Goal: Obtain resource: Download file/media

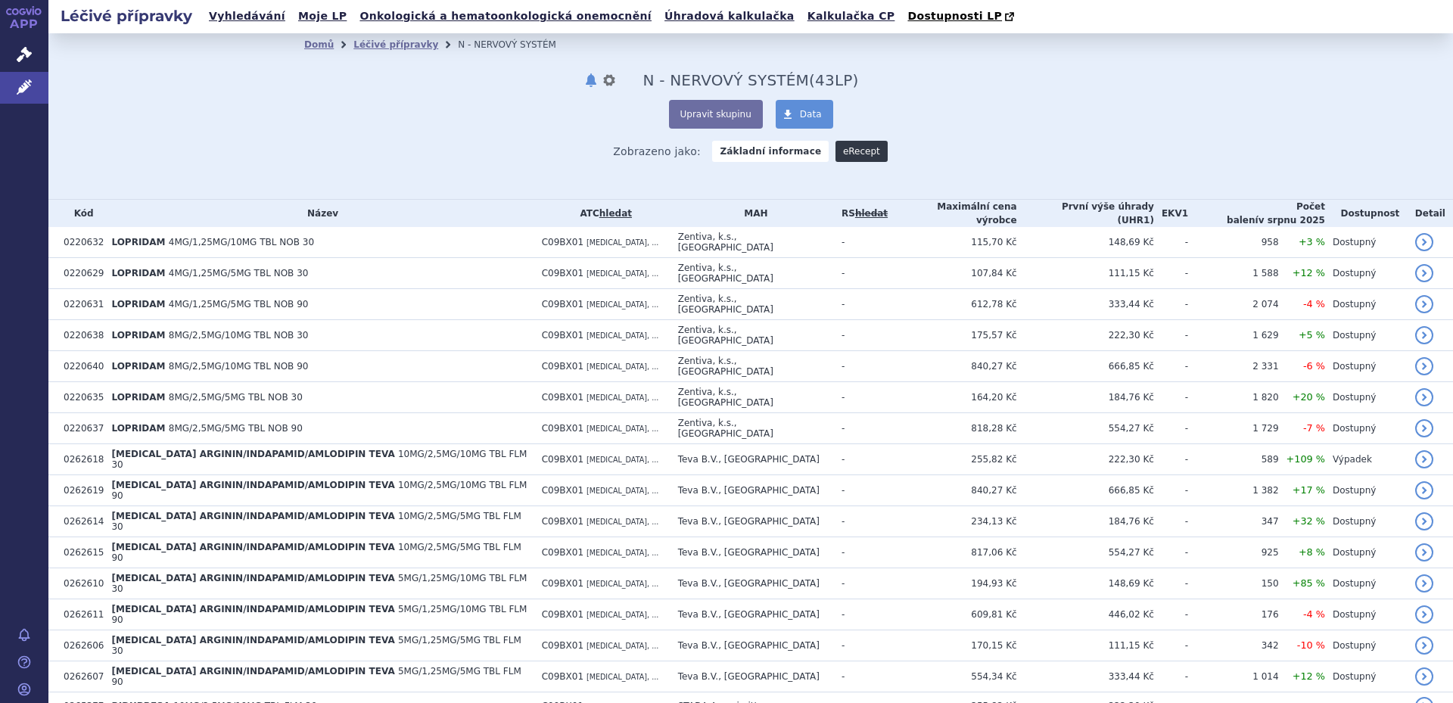
click at [846, 153] on link "eRecept" at bounding box center [862, 151] width 52 height 21
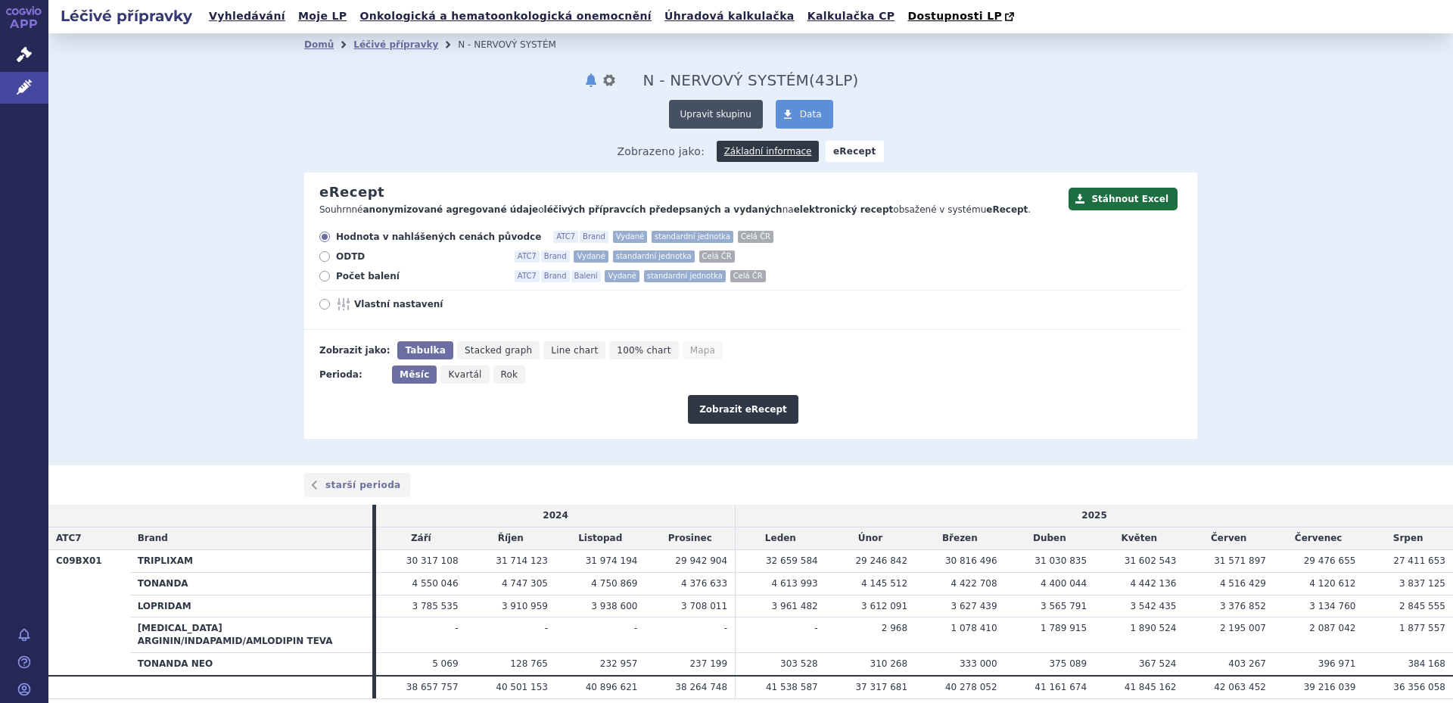
click at [726, 116] on button "Upravit skupinu" at bounding box center [716, 114] width 94 height 29
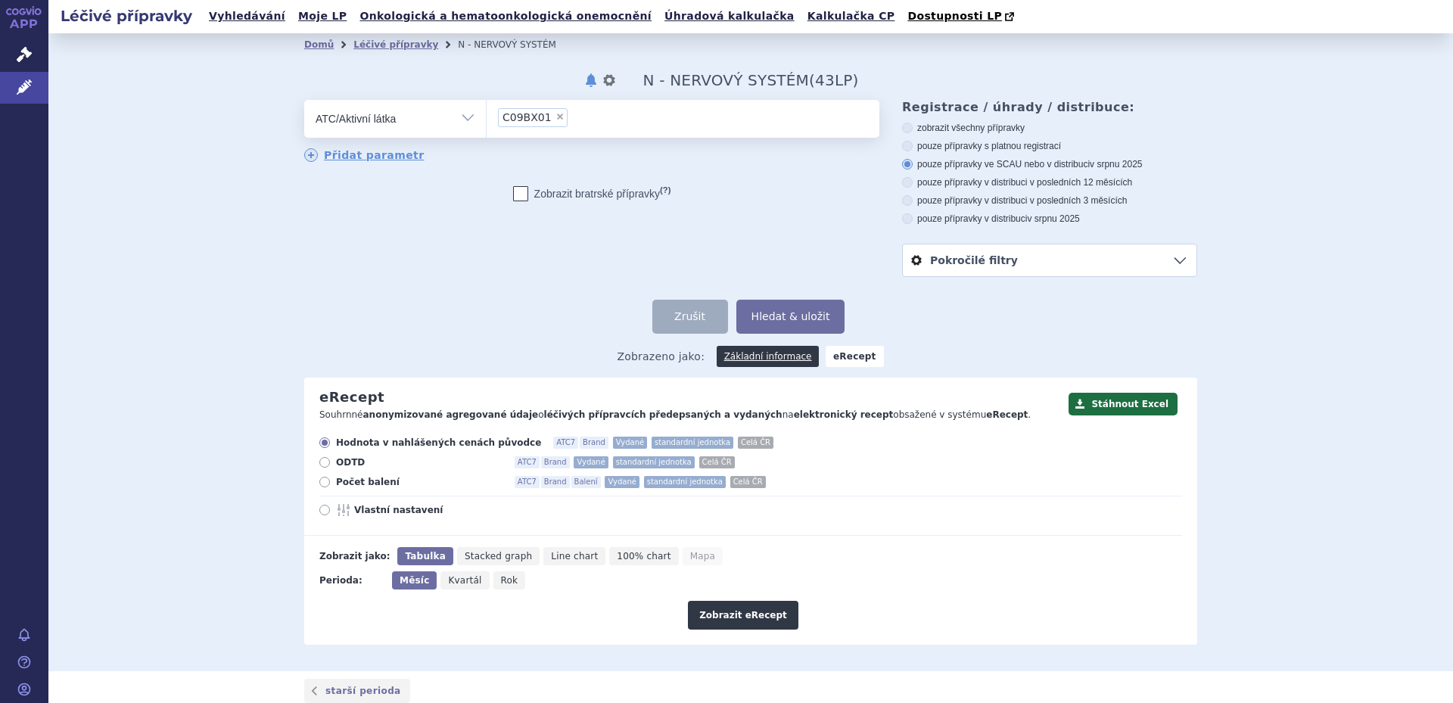
click at [556, 119] on span "×" at bounding box center [560, 116] width 9 height 9
click at [487, 119] on select "C09BX01" at bounding box center [486, 118] width 1 height 38
select select
click at [523, 123] on ul at bounding box center [683, 116] width 393 height 32
click at [487, 123] on select at bounding box center [486, 118] width 1 height 38
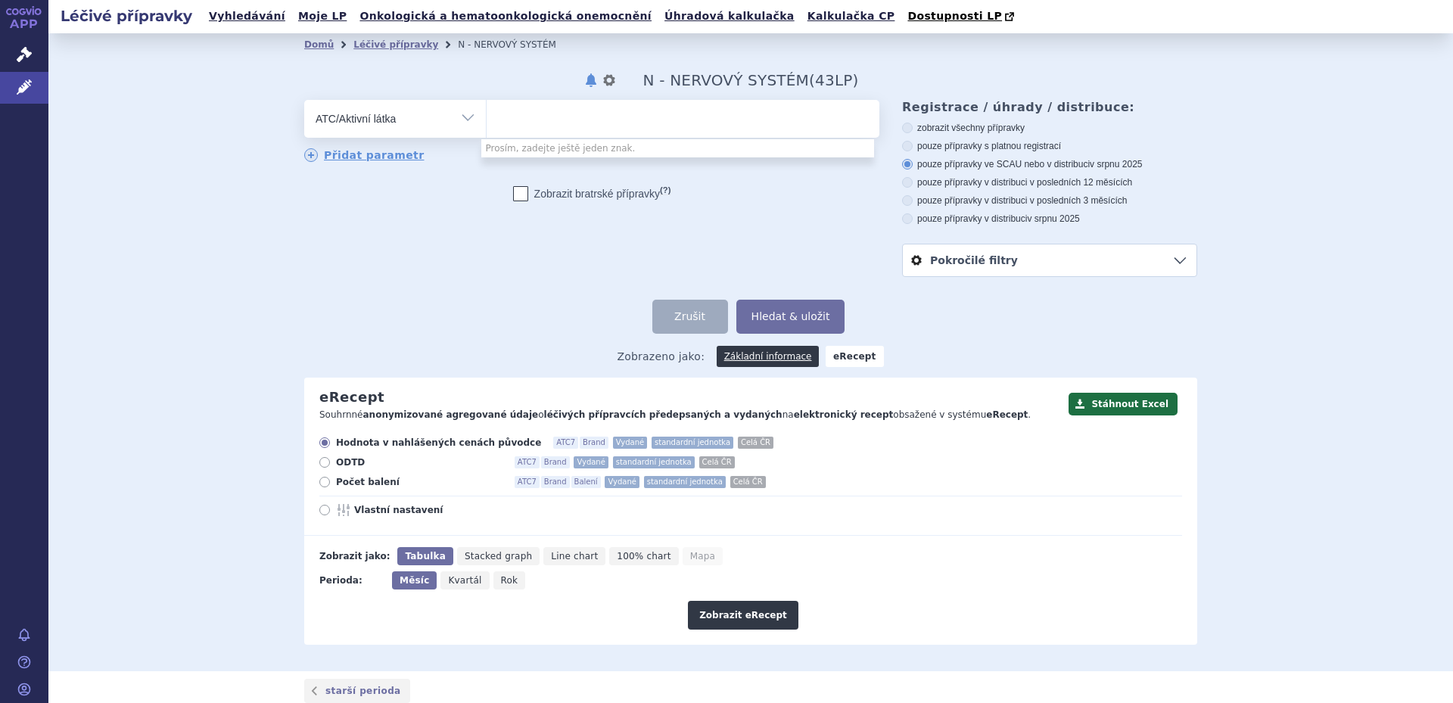
paste input "C09DX01"
type input "C09DX01"
select select "C09DX01"
select select
type input "C09DX01"
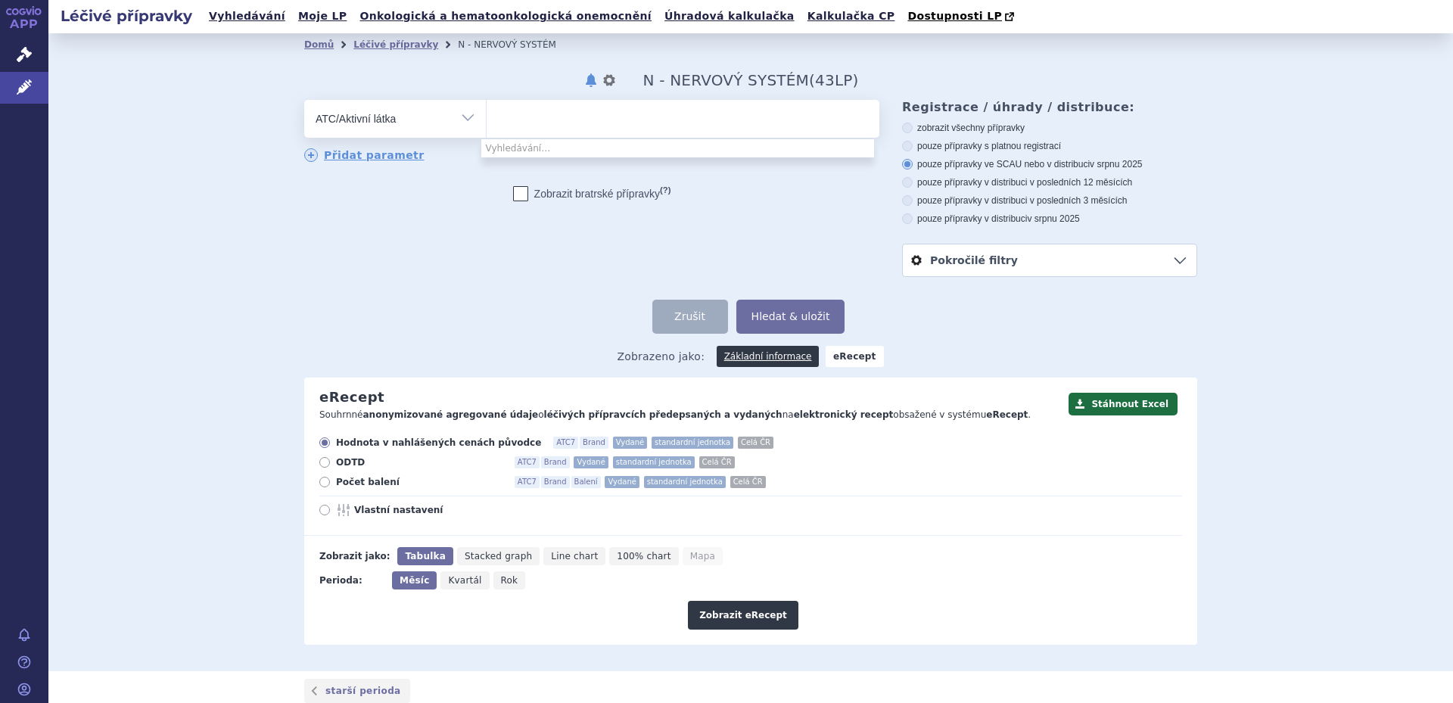
select select "C09DX01"
click at [772, 325] on button "Hledat & uložit" at bounding box center [790, 317] width 109 height 34
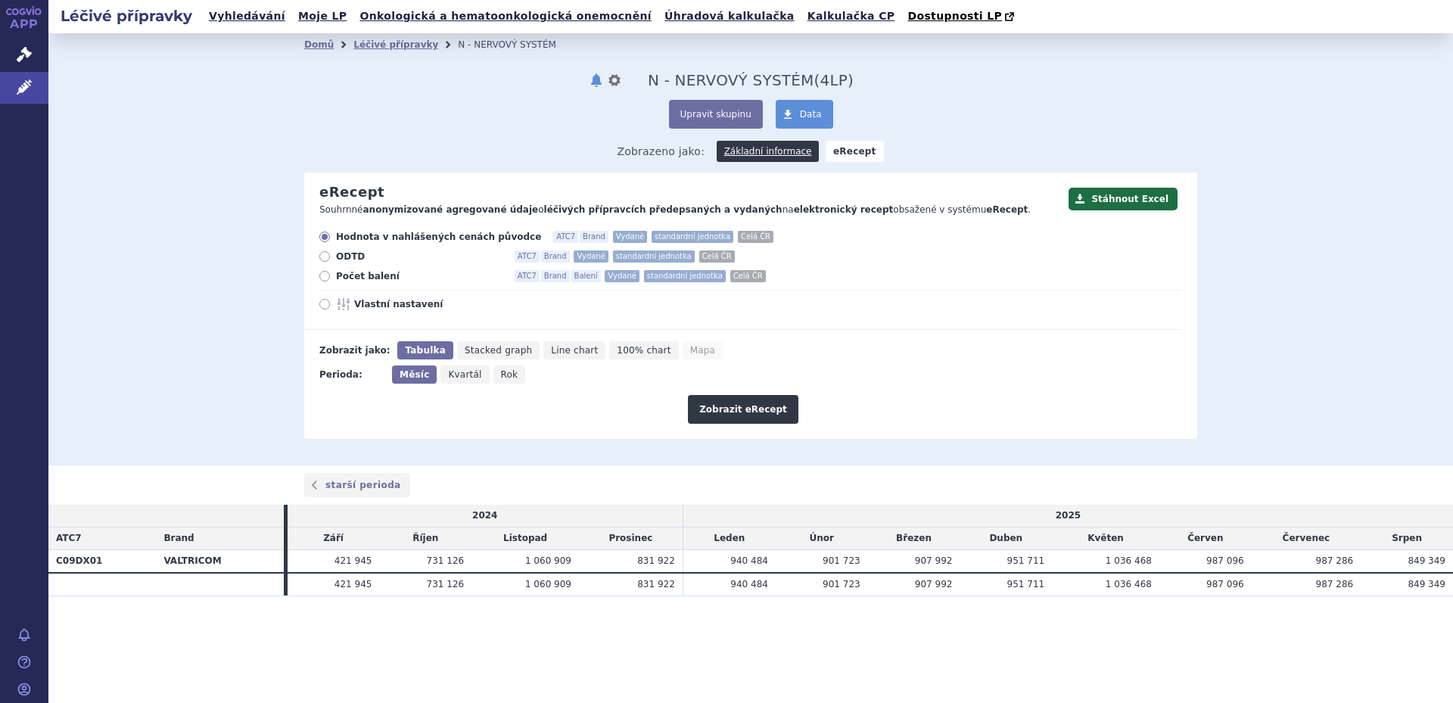
click at [325, 310] on label "Vlastní nastavení" at bounding box center [750, 304] width 863 height 12
click at [325, 311] on input "Vlastní nastavení" at bounding box center [326, 306] width 10 height 10
radio input "true"
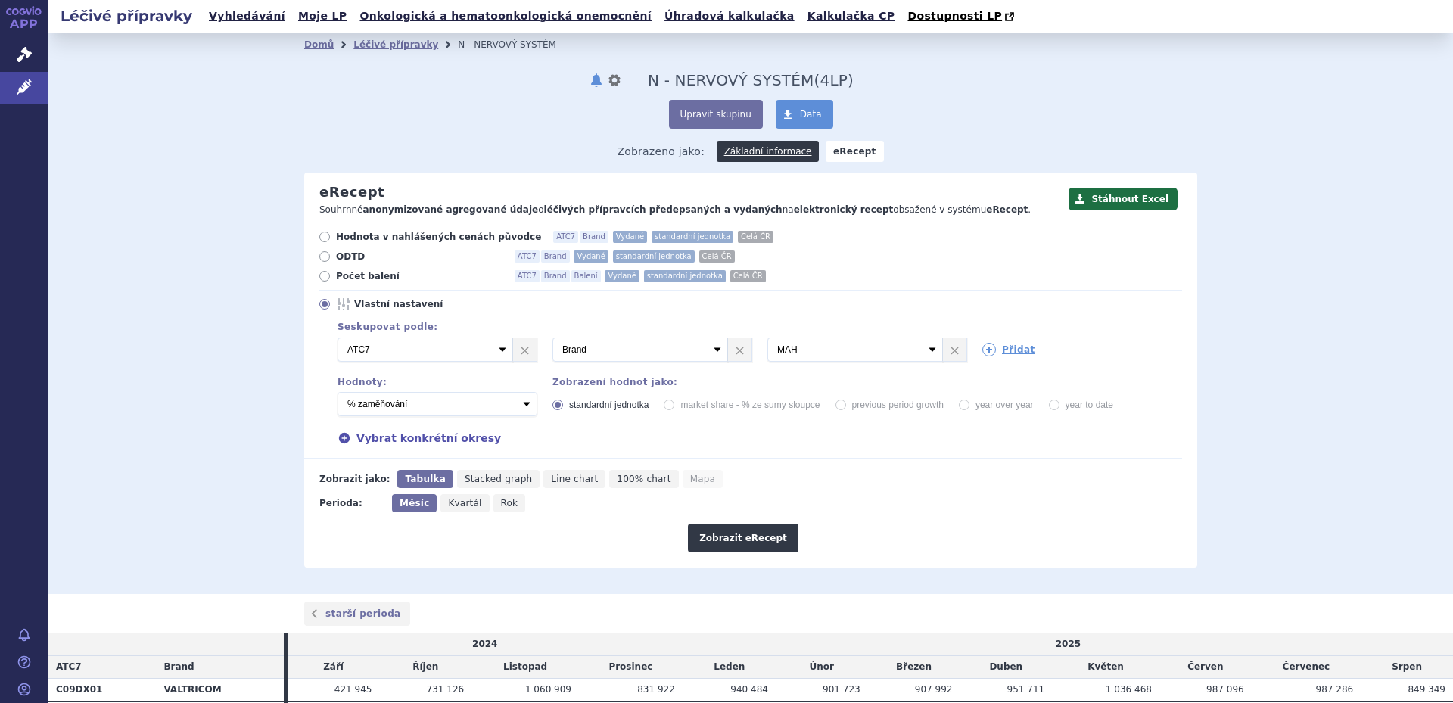
click at [450, 506] on span "Kvartál" at bounding box center [464, 503] width 33 height 11
click at [450, 504] on input "Kvartál" at bounding box center [446, 499] width 10 height 10
radio input "true"
click at [518, 409] on select "Počet balení - vydané Hodnota v nahlášených cenách původce - vydané [DIS-13] Ho…" at bounding box center [438, 404] width 200 height 24
select select "predepsanePackages"
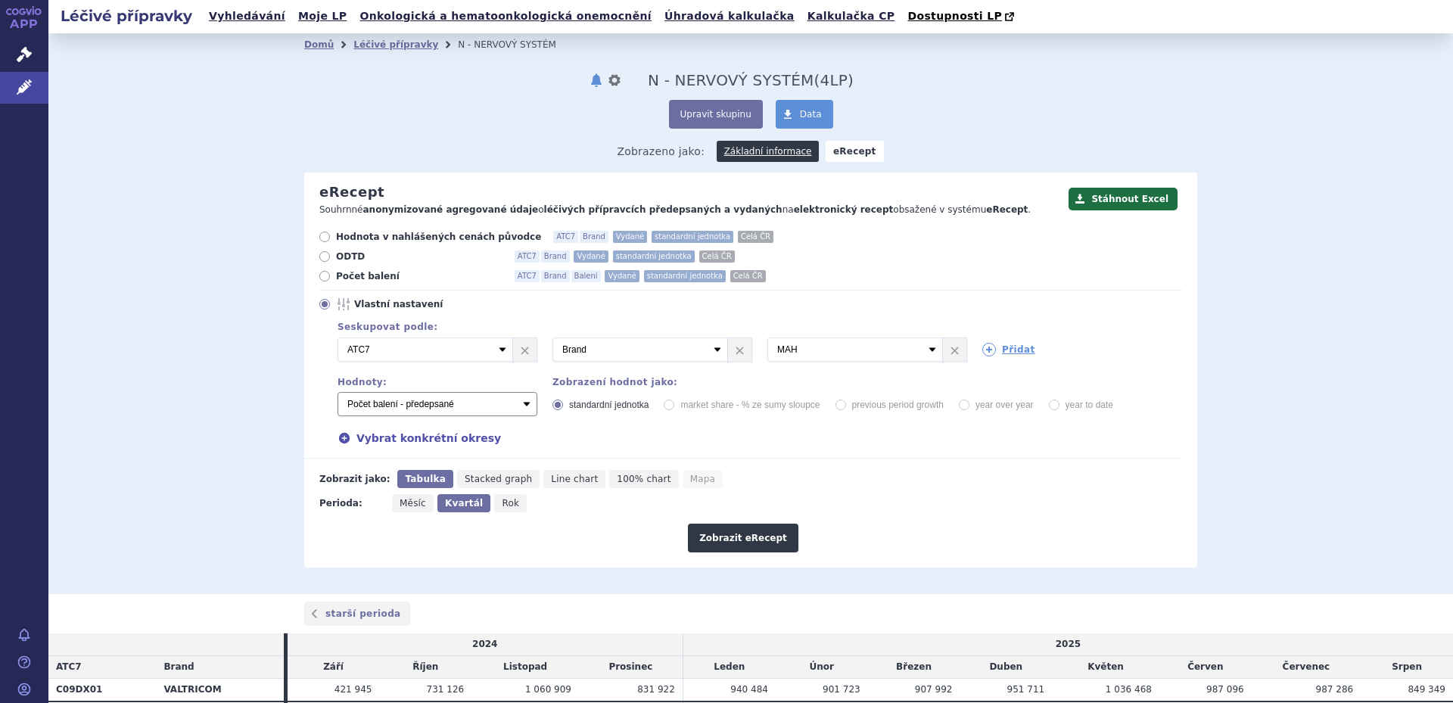
click at [338, 393] on select "Počet balení - vydané Hodnota v nahlášených cenách původce - vydané [DIS-13] Ho…" at bounding box center [438, 404] width 200 height 24
click at [722, 540] on button "Zobrazit eRecept" at bounding box center [743, 538] width 111 height 29
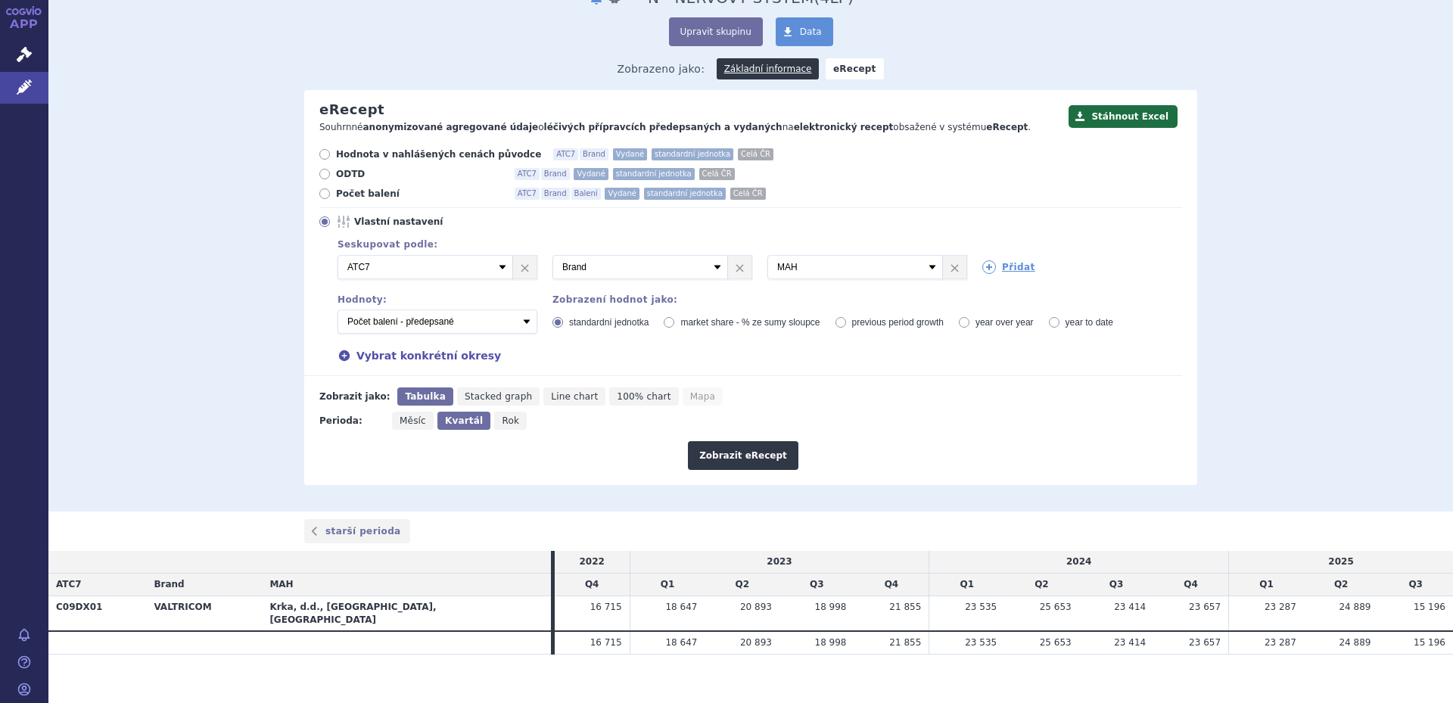
scroll to position [83, 0]
click at [1150, 117] on button "Stáhnout Excel" at bounding box center [1123, 115] width 109 height 23
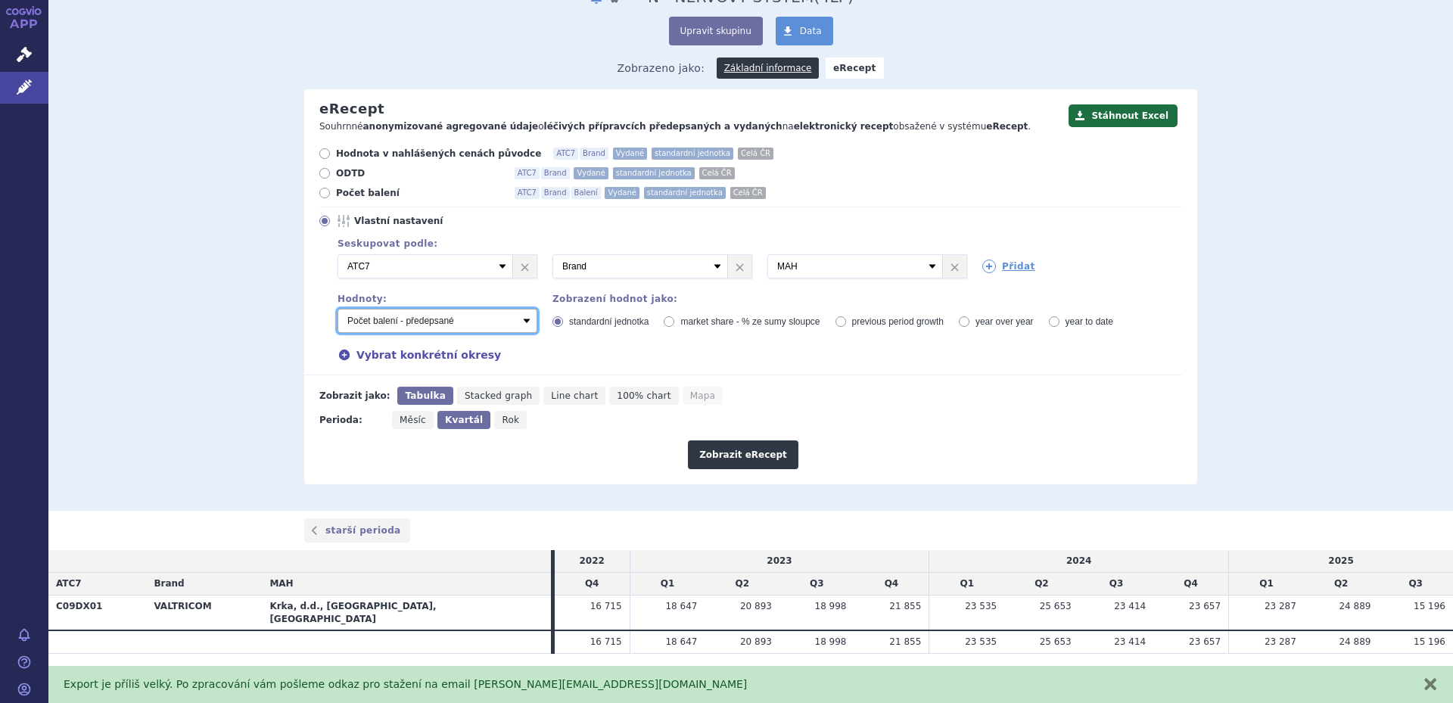
click at [519, 322] on select "Počet balení - vydané Hodnota v nahlášených cenách původce - vydané [DIS-13] Ho…" at bounding box center [438, 321] width 200 height 24
select select "vydanePackages"
click at [338, 310] on select "Počet balení - vydané Hodnota v nahlášených cenách původce - vydané [DIS-13] Ho…" at bounding box center [438, 321] width 200 height 24
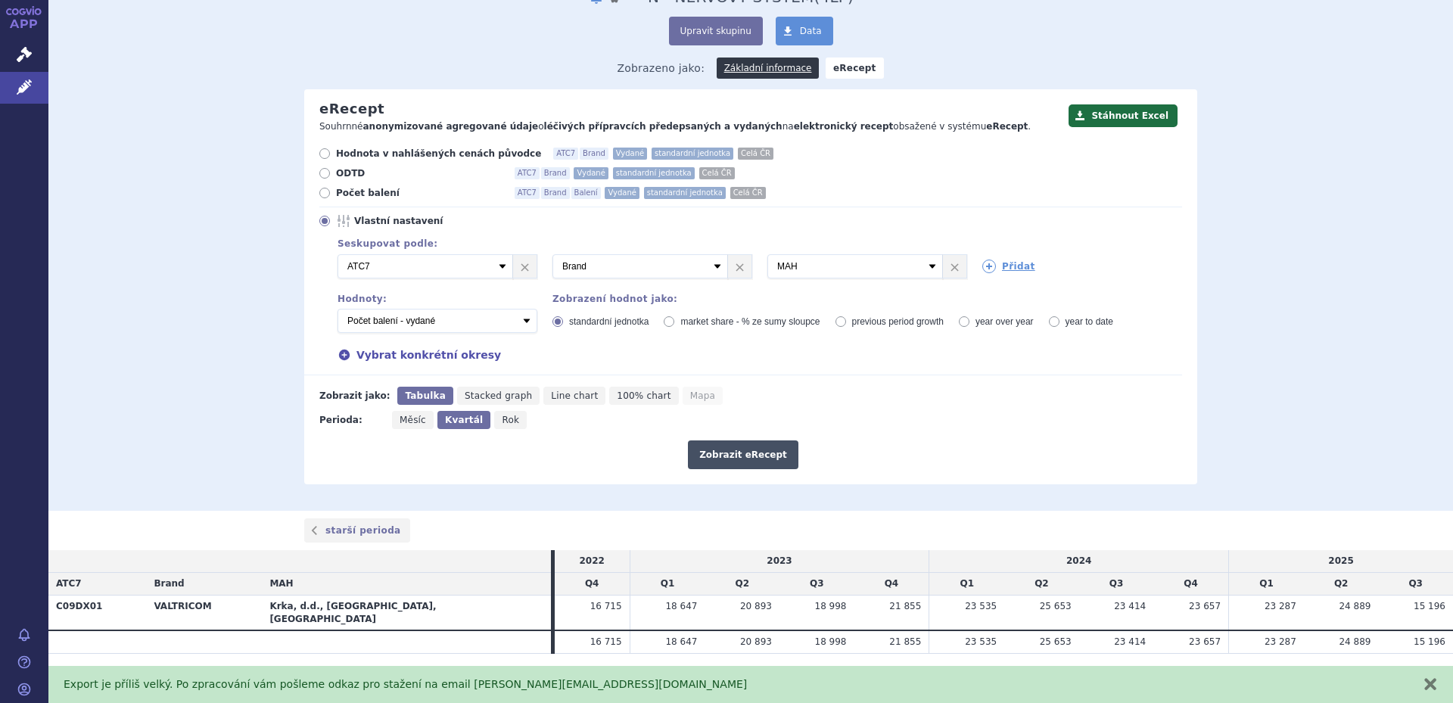
click at [737, 459] on button "Zobrazit eRecept" at bounding box center [743, 455] width 111 height 29
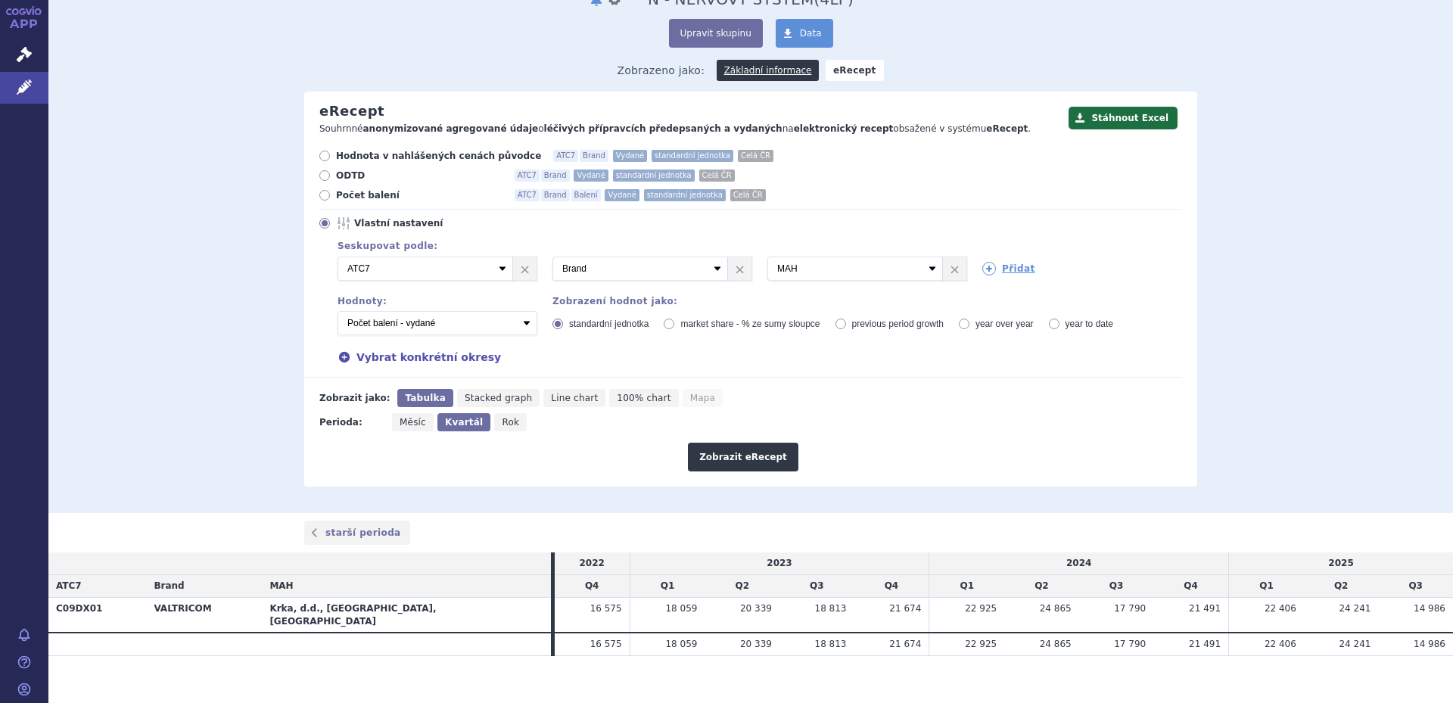
scroll to position [83, 0]
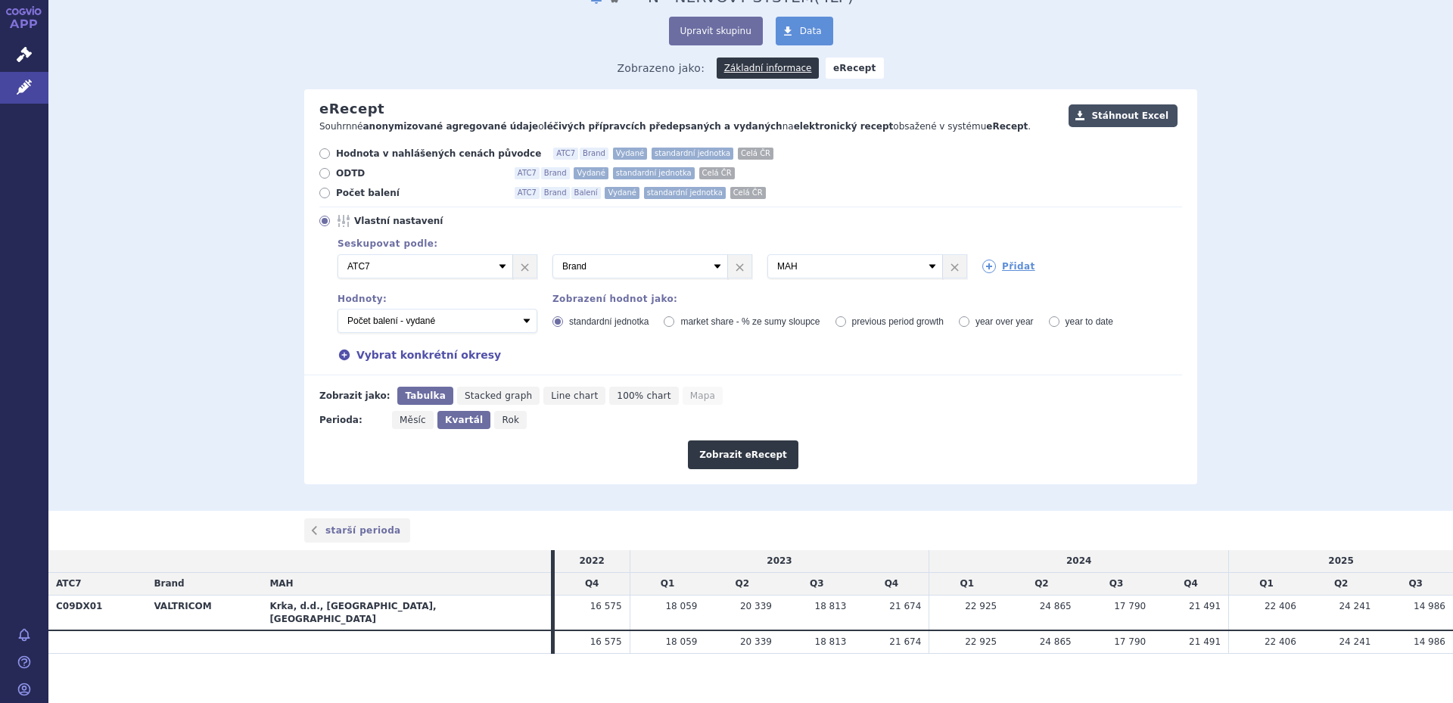
click at [1146, 120] on button "Stáhnout Excel" at bounding box center [1123, 115] width 109 height 23
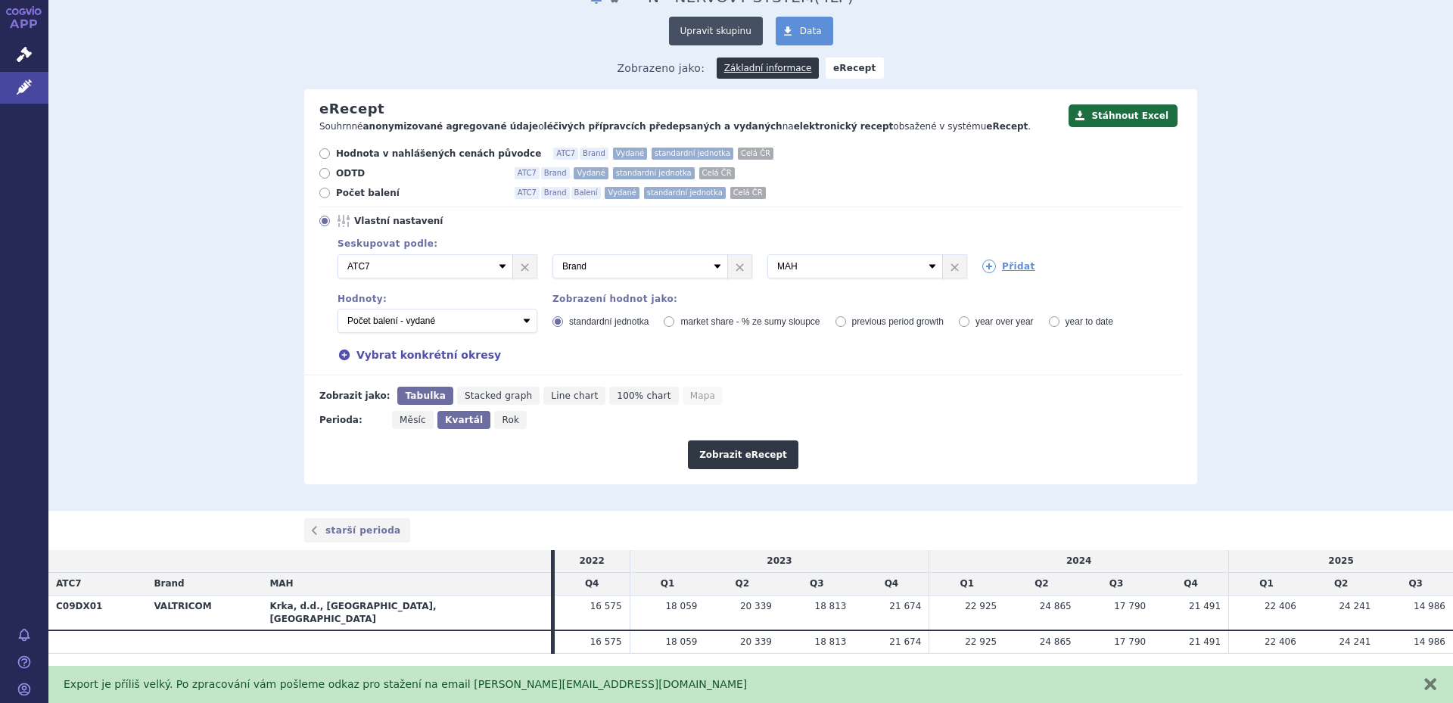
click at [708, 32] on button "Upravit skupinu" at bounding box center [716, 31] width 94 height 29
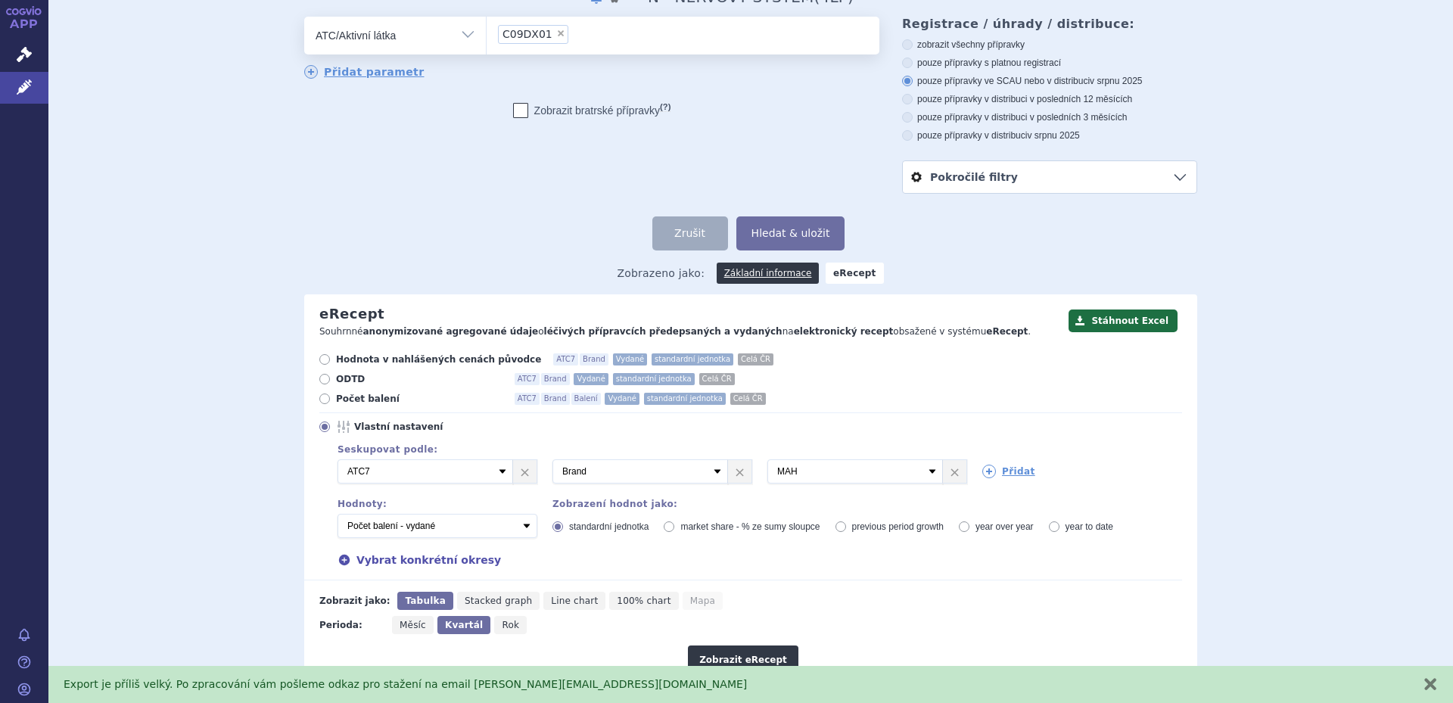
click at [556, 33] on span "×" at bounding box center [560, 33] width 9 height 9
click at [487, 33] on select "C09DX01" at bounding box center [486, 35] width 1 height 38
select select
click at [554, 39] on ul at bounding box center [683, 33] width 393 height 32
click at [487, 39] on select at bounding box center [486, 35] width 1 height 38
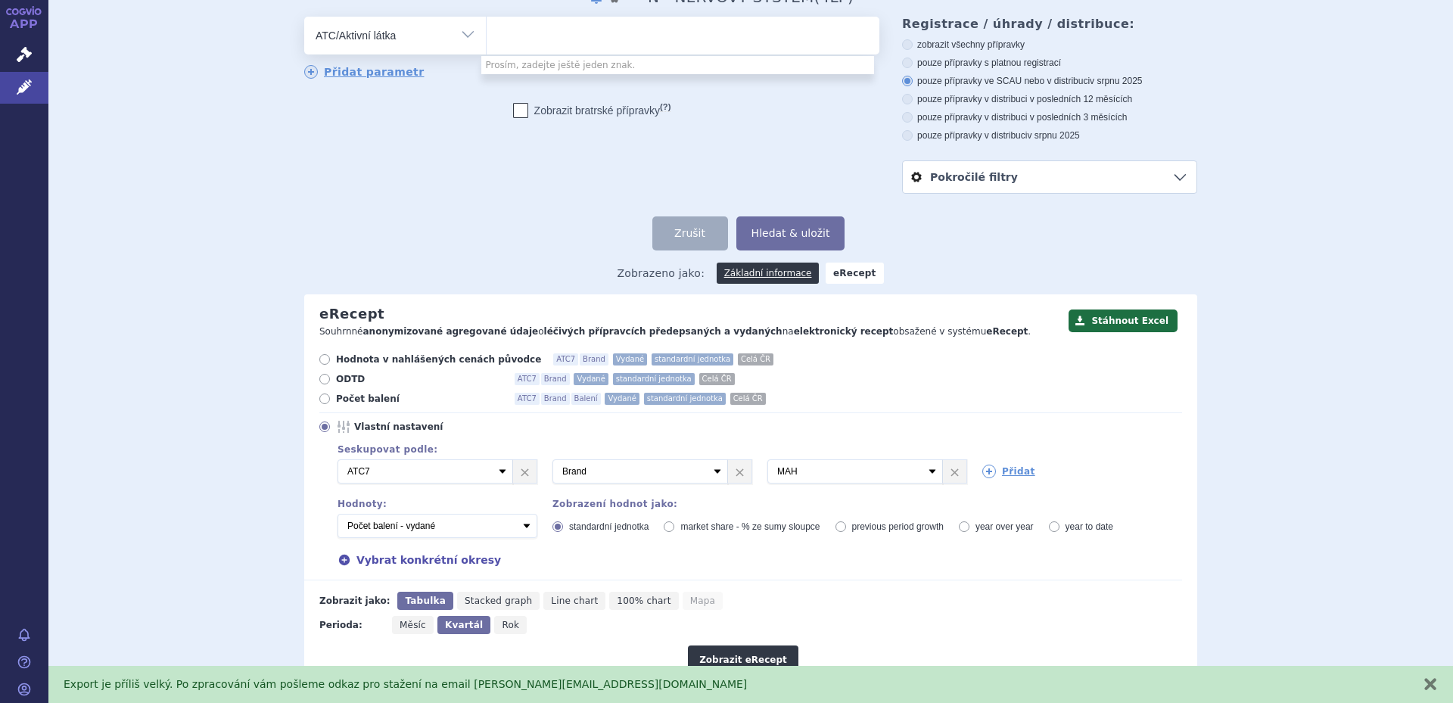
paste input "C10BX10"
type input "C10BX10"
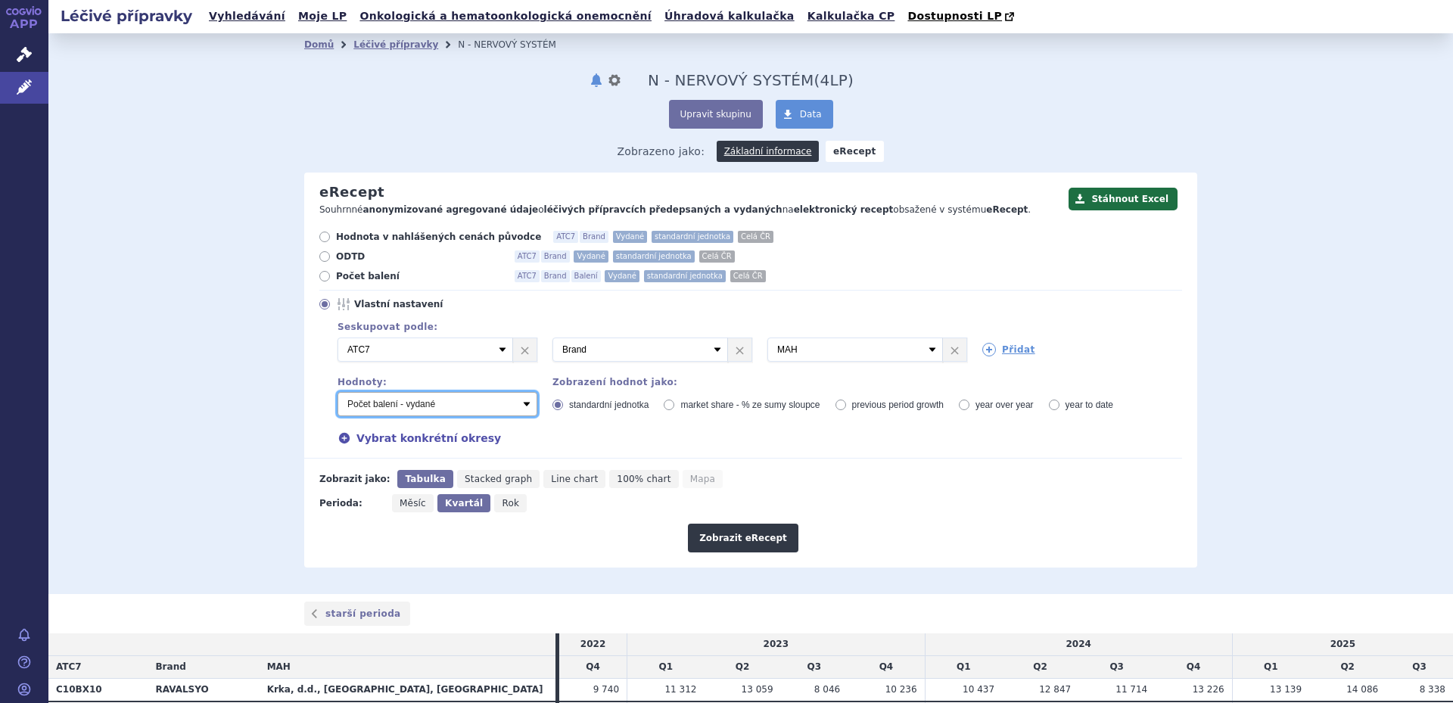
click at [521, 404] on select "Počet balení - vydané Hodnota v nahlášených cenách původce - vydané [DIS-13] Ho…" at bounding box center [438, 404] width 200 height 24
select select "predepsanePackages"
click at [338, 393] on select "Počet balení - vydané Hodnota v nahlášených cenách původce - vydané [DIS-13] Ho…" at bounding box center [438, 404] width 200 height 24
click at [724, 540] on button "Zobrazit eRecept" at bounding box center [743, 538] width 111 height 29
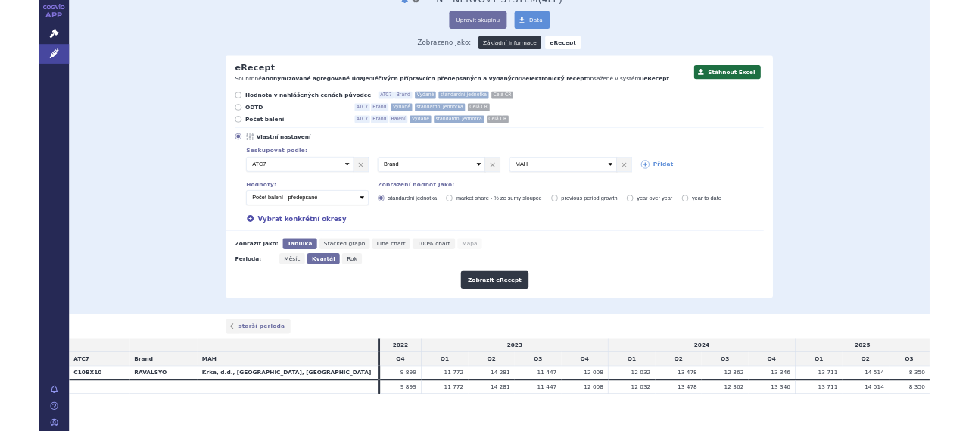
scroll to position [83, 0]
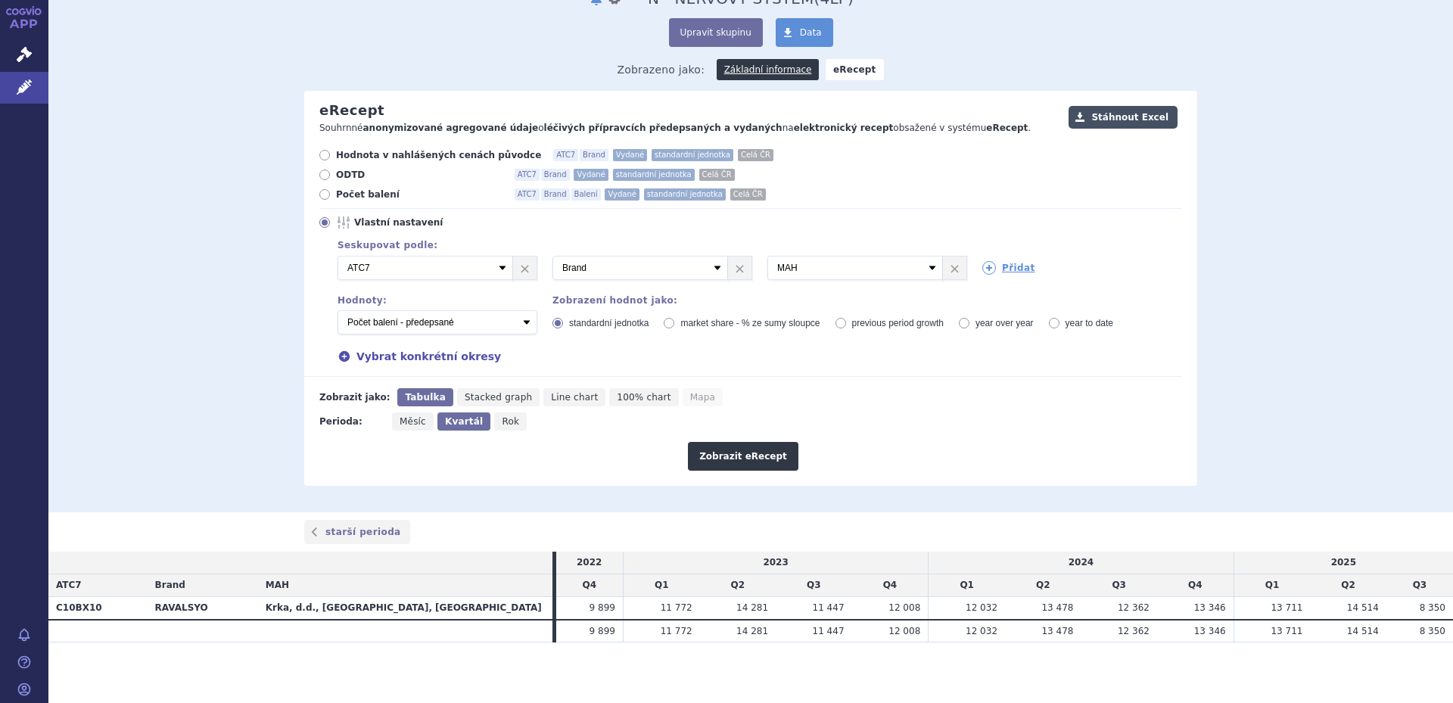
click at [1141, 117] on button "Stáhnout Excel" at bounding box center [1123, 117] width 109 height 23
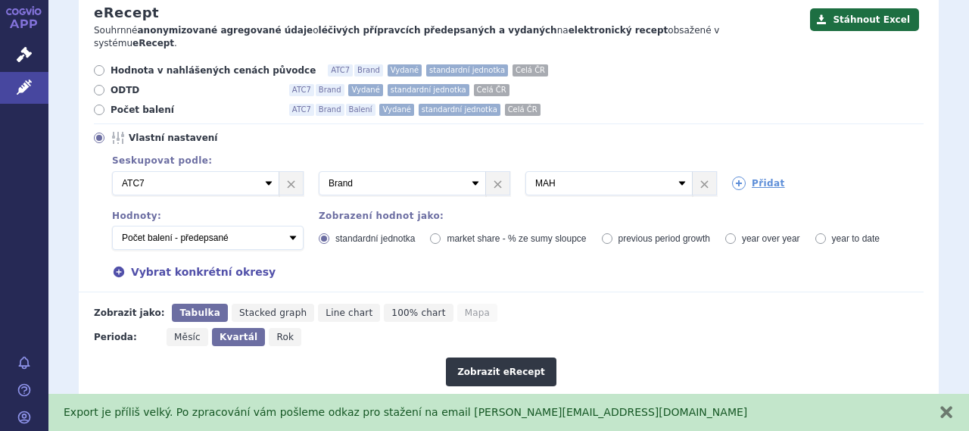
scroll to position [233, 0]
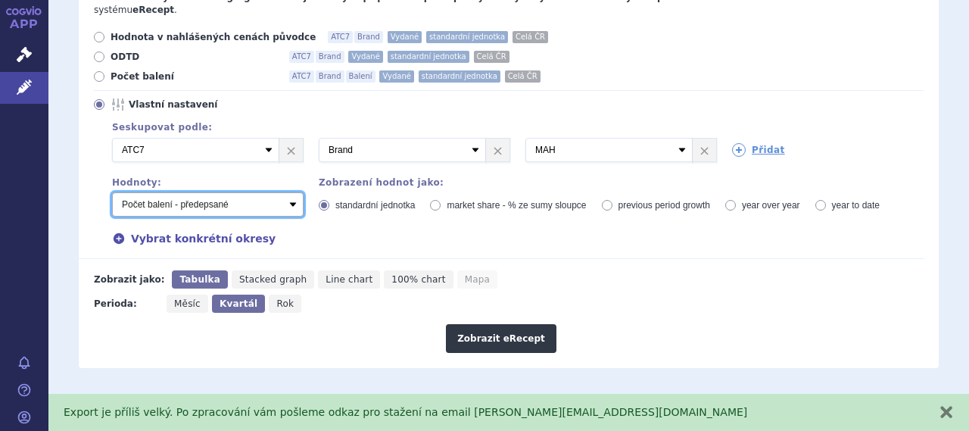
click at [295, 192] on select "Počet balení - vydané Hodnota v nahlášených cenách původce - vydané [DIS-13] Ho…" at bounding box center [207, 204] width 191 height 24
select select "vydanePackages"
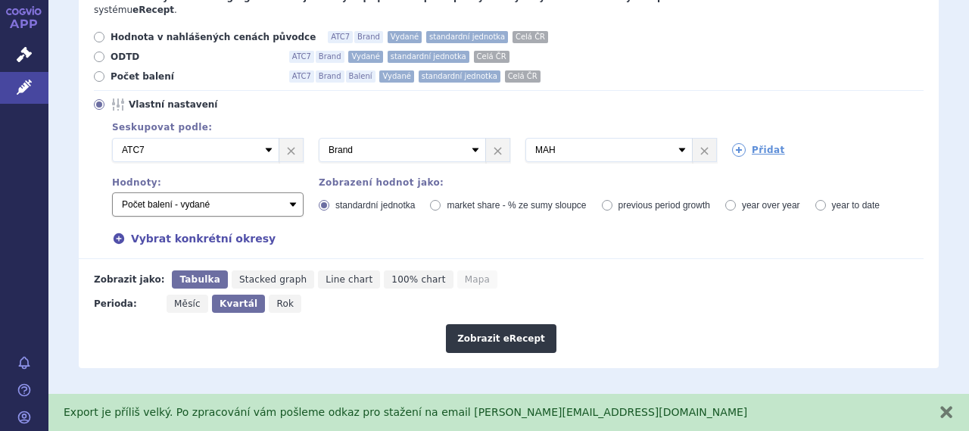
click at [112, 192] on select "Počet balení - vydané Hodnota v nahlášených cenách původce - vydané [DIS-13] Ho…" at bounding box center [207, 204] width 191 height 24
click at [478, 324] on button "Zobrazit eRecept" at bounding box center [501, 338] width 111 height 29
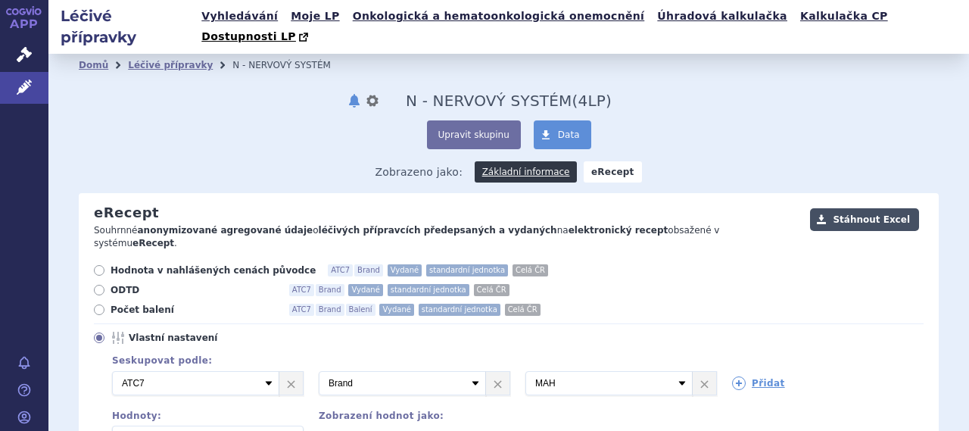
click at [833, 208] on button "Stáhnout Excel" at bounding box center [864, 219] width 109 height 23
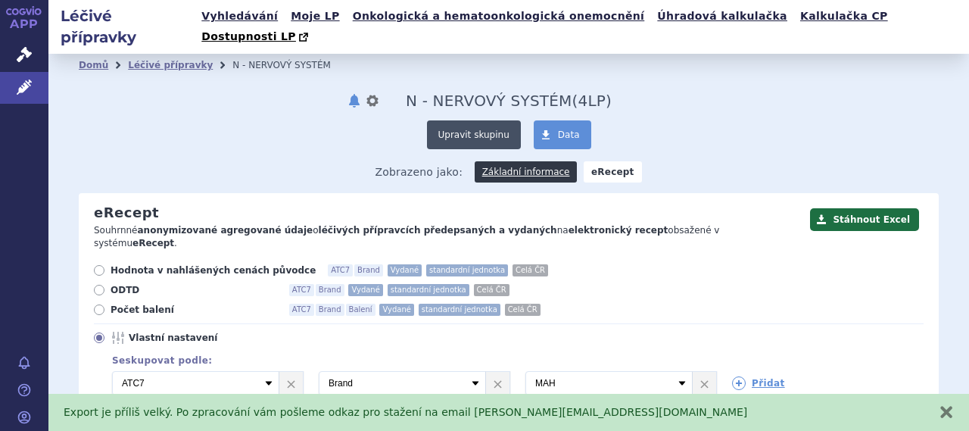
click at [490, 120] on button "Upravit skupinu" at bounding box center [474, 134] width 94 height 29
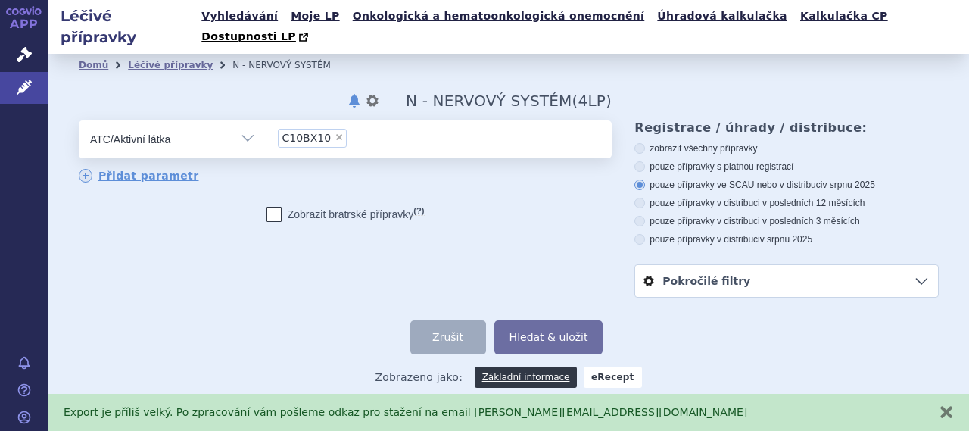
click at [335, 132] on span "×" at bounding box center [339, 136] width 9 height 9
click at [266, 120] on select "C10BX10" at bounding box center [266, 139] width 1 height 38
select select
click at [509, 174] on div "odstranit Vše Přípravek/SUKL kód MAH VPOIS ATC/Aktivní látka" at bounding box center [345, 182] width 533 height 124
